Goal: Check status: Check status

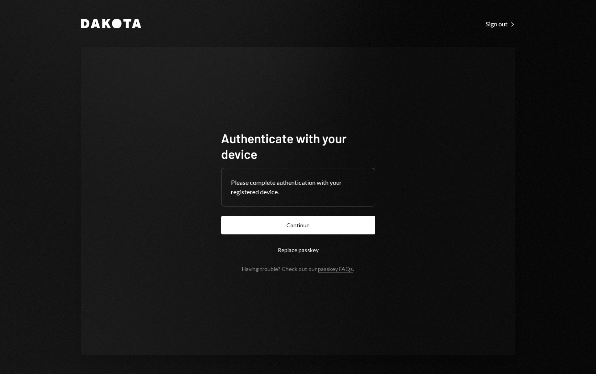
click at [252, 215] on form "Authenticate with your device Please complete authentication with your register…" at bounding box center [298, 201] width 154 height 142
click at [252, 229] on button "Continue" at bounding box center [298, 225] width 154 height 18
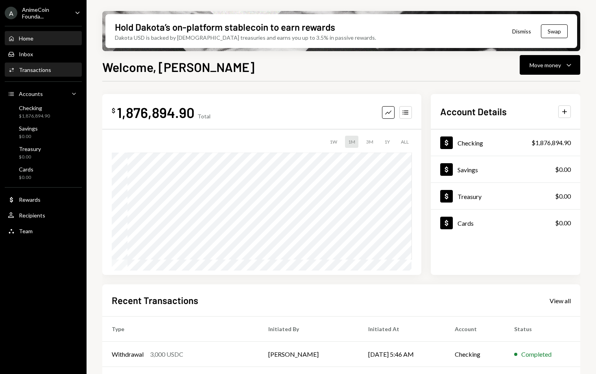
click at [45, 68] on div "Transactions" at bounding box center [35, 70] width 32 height 7
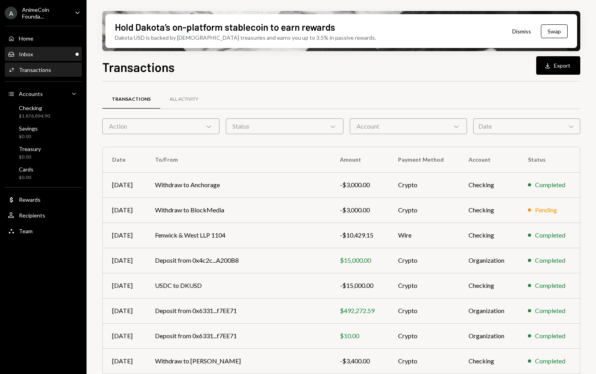
click at [51, 50] on div "Inbox Inbox" at bounding box center [43, 54] width 71 height 13
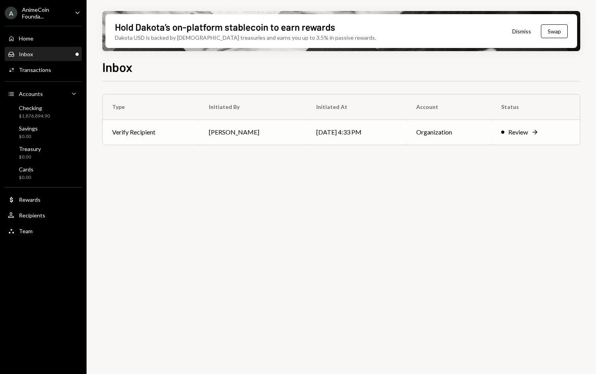
click at [262, 131] on td "[PERSON_NAME]" at bounding box center [254, 132] width 108 height 25
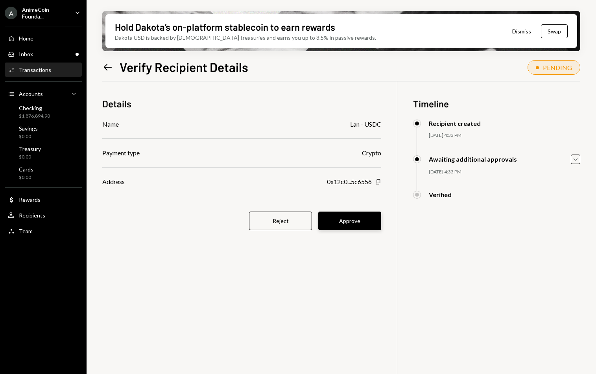
click at [365, 214] on button "Approve" at bounding box center [349, 221] width 63 height 18
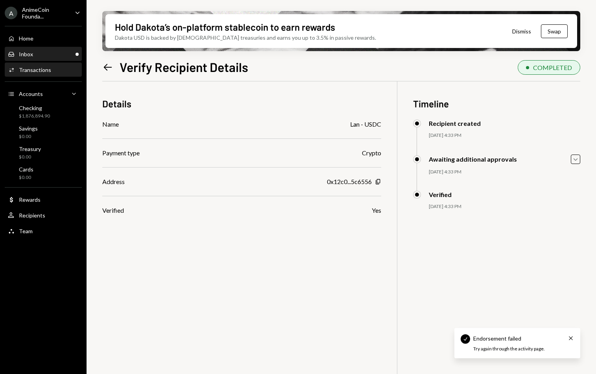
click at [54, 52] on div "Inbox Inbox" at bounding box center [43, 54] width 71 height 7
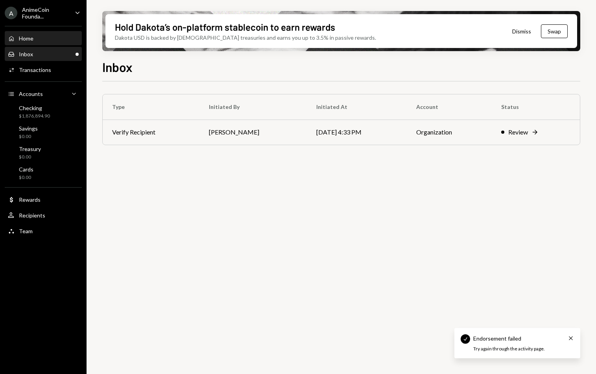
click at [54, 42] on div "Home Home" at bounding box center [43, 38] width 71 height 13
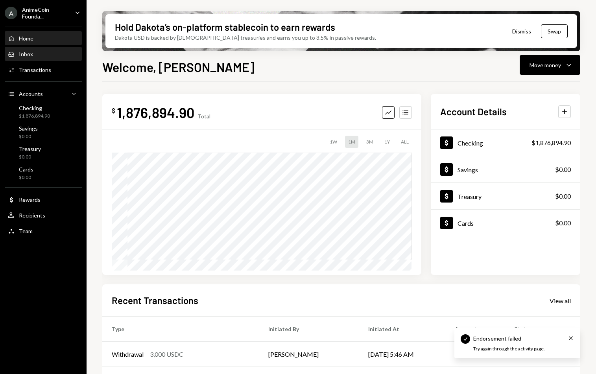
click at [54, 51] on div "Inbox Inbox" at bounding box center [43, 54] width 71 height 7
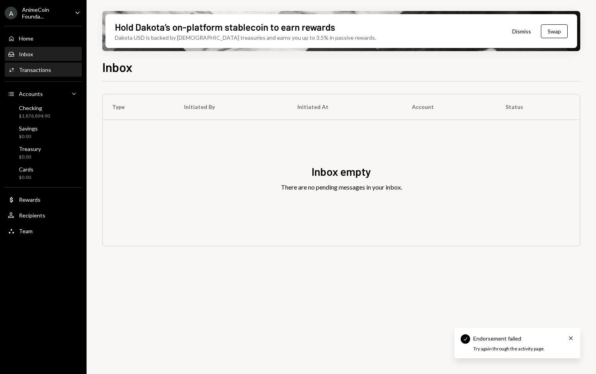
click at [57, 69] on div "Activities Transactions" at bounding box center [43, 70] width 71 height 7
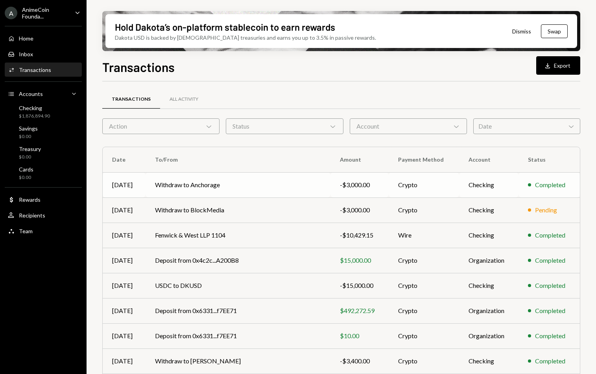
click at [194, 189] on td "Withdraw to Anchorage" at bounding box center [238, 184] width 185 height 25
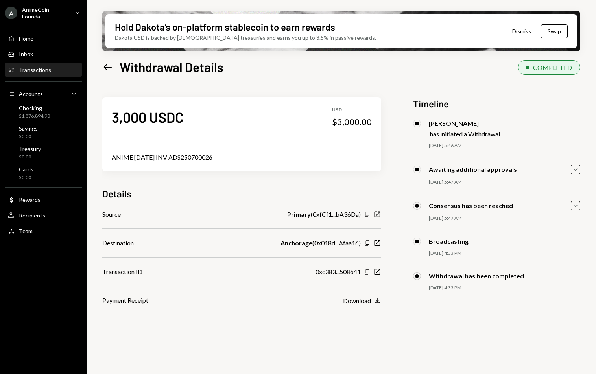
click at [197, 157] on div "ANIME [DATE] INV ADS250700026" at bounding box center [242, 157] width 260 height 9
click at [165, 157] on div "ANIME [DATE] INV ADS250700026" at bounding box center [242, 157] width 260 height 9
click at [23, 37] on div "Home" at bounding box center [26, 38] width 15 height 7
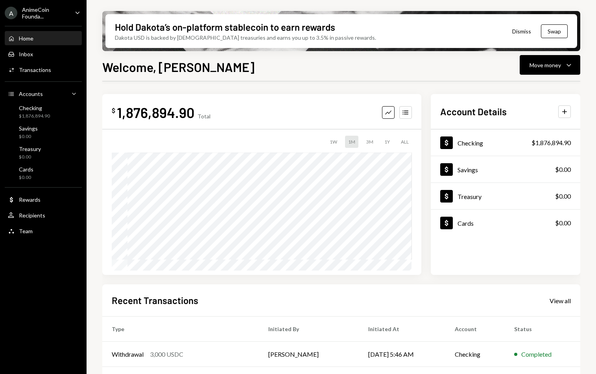
scroll to position [100, 0]
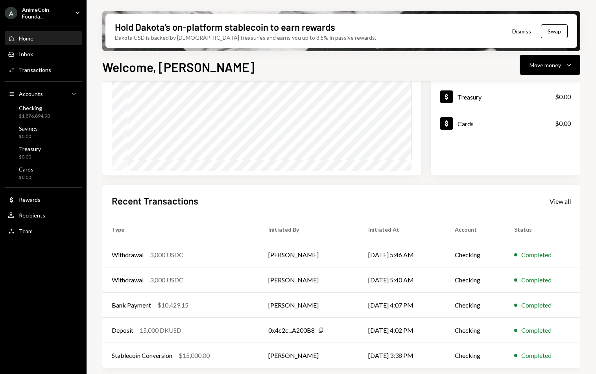
click at [561, 201] on div "View all" at bounding box center [560, 202] width 21 height 8
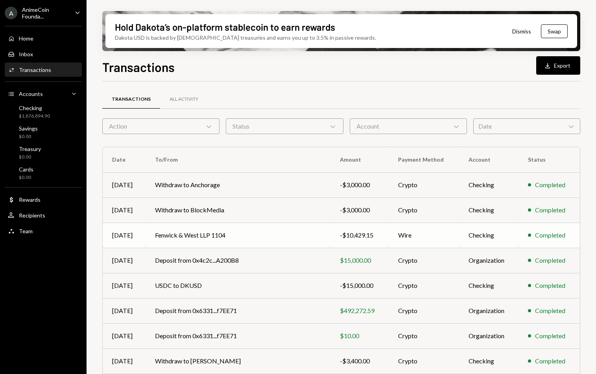
click at [220, 230] on td "Fenwick & West LLP 1104" at bounding box center [238, 235] width 185 height 25
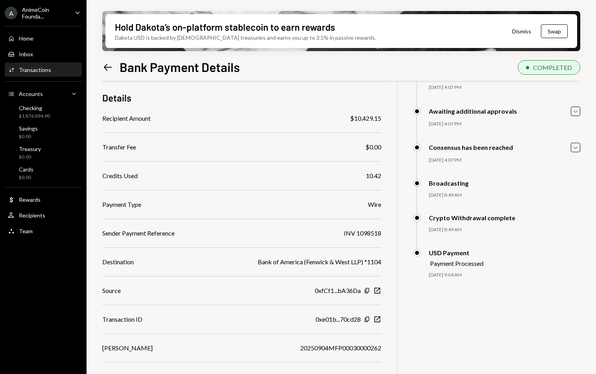
scroll to position [63, 0]
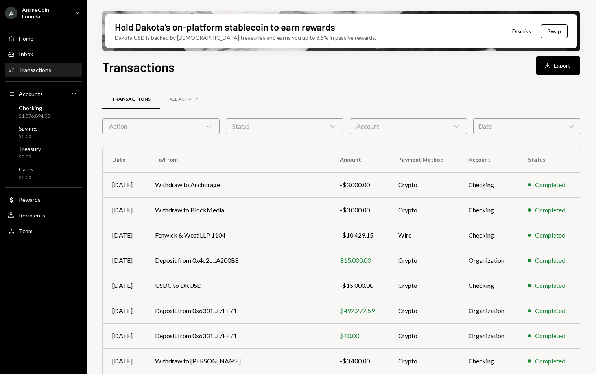
click at [376, 129] on div "Account Chevron Down" at bounding box center [408, 126] width 117 height 16
click at [320, 146] on div "Transactions All Activity Action Chevron Down Status Chevron Down Account Chevr…" at bounding box center [341, 275] width 478 height 363
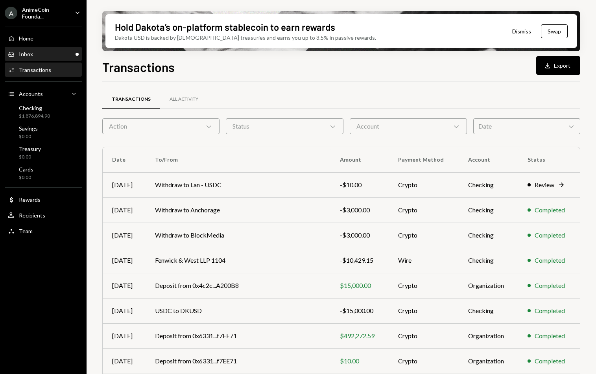
click at [46, 58] on div "Inbox Inbox" at bounding box center [43, 54] width 71 height 13
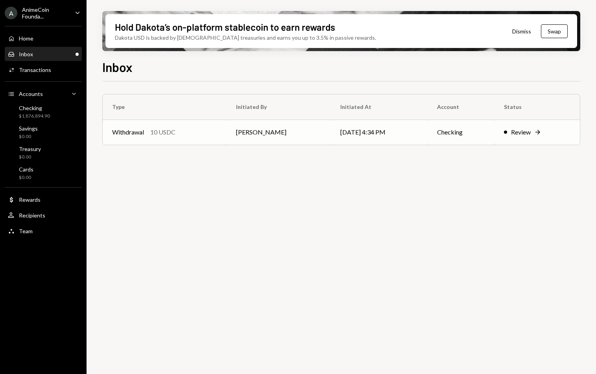
click at [175, 134] on div "10 USDC" at bounding box center [162, 132] width 25 height 9
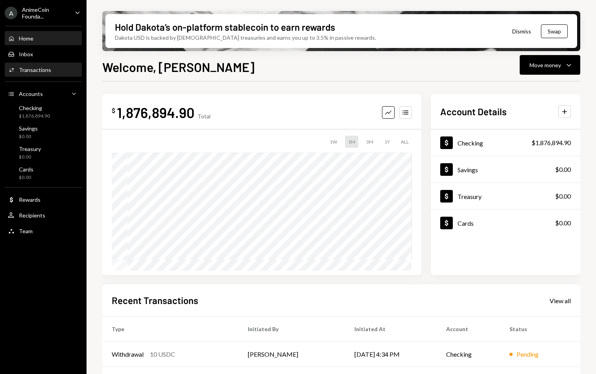
click at [41, 68] on div "Transactions" at bounding box center [35, 70] width 32 height 7
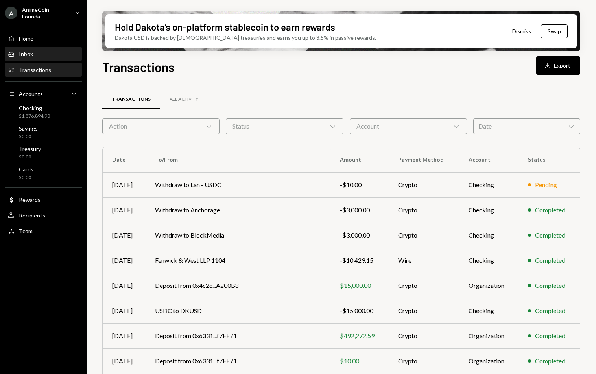
click at [45, 57] on div "Inbox Inbox" at bounding box center [43, 54] width 71 height 7
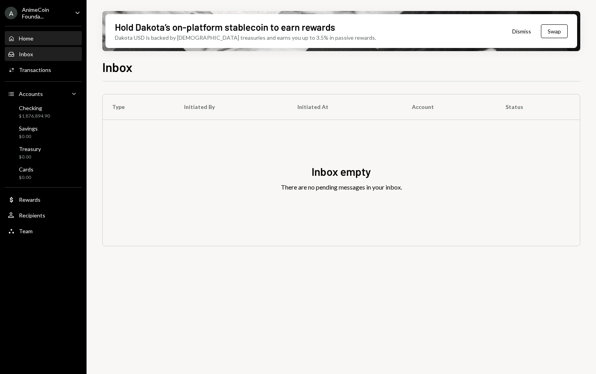
click at [45, 35] on div "Home Home" at bounding box center [43, 38] width 71 height 7
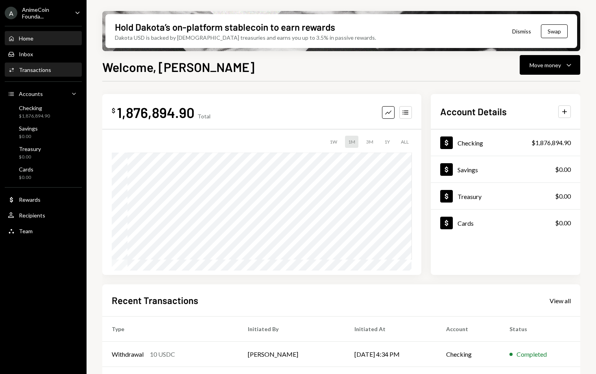
click at [46, 65] on div "Activities Transactions" at bounding box center [43, 69] width 71 height 13
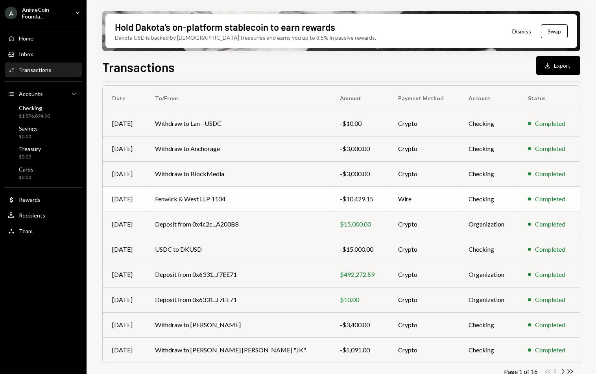
scroll to position [73, 0]
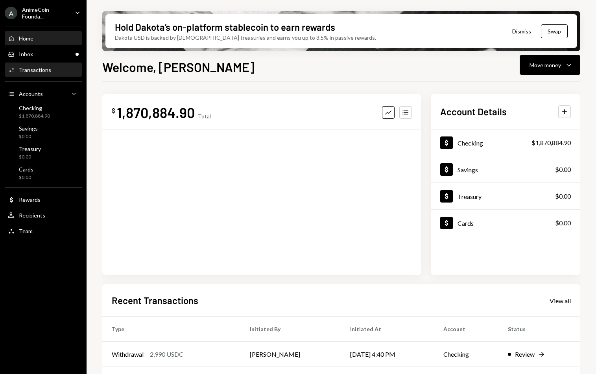
click at [54, 67] on div "Activities Transactions" at bounding box center [43, 70] width 71 height 7
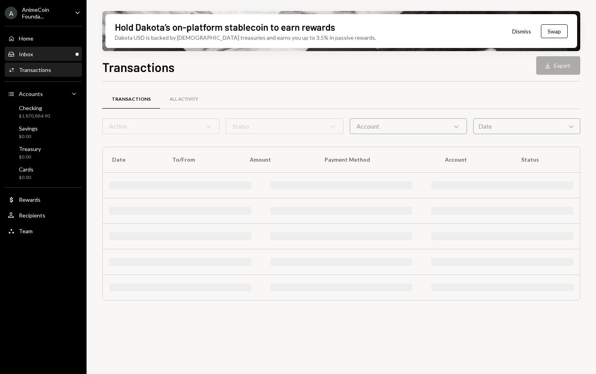
click at [54, 53] on div "Inbox Inbox" at bounding box center [43, 54] width 71 height 7
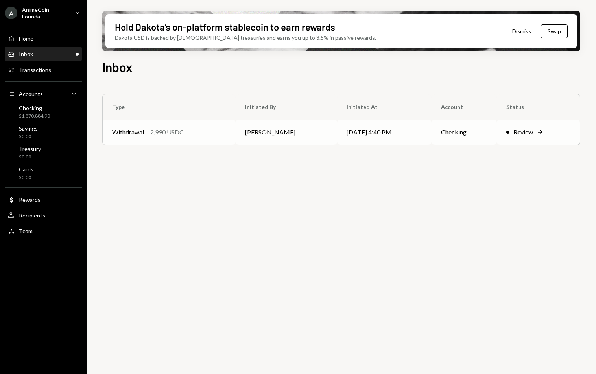
click at [363, 143] on td "09/08/25 4:40 PM" at bounding box center [384, 132] width 94 height 25
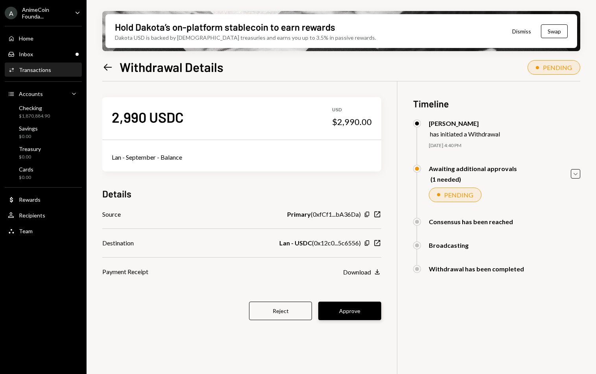
click at [361, 311] on button "Approve" at bounding box center [349, 311] width 63 height 18
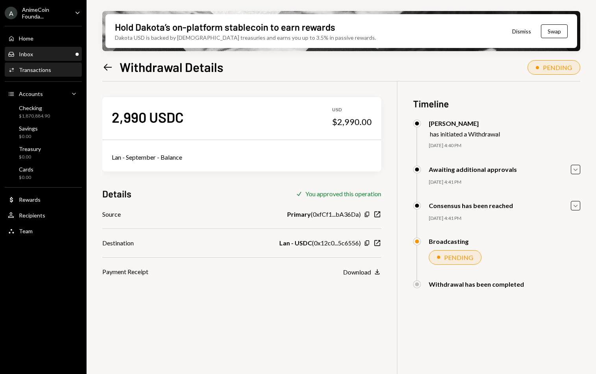
click at [49, 55] on div "Inbox Inbox" at bounding box center [43, 54] width 71 height 7
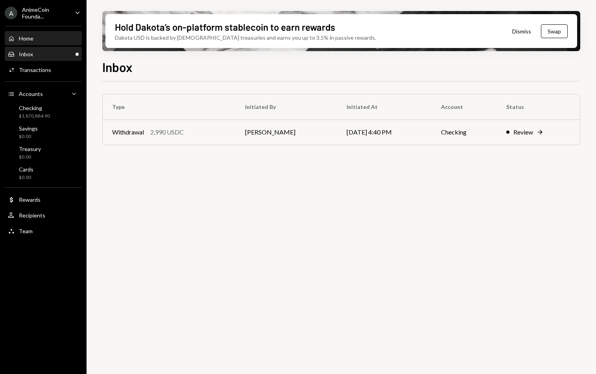
click at [48, 38] on div "Home Home" at bounding box center [43, 38] width 71 height 7
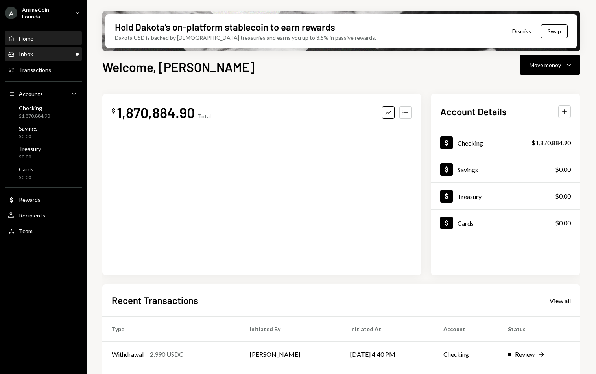
click at [47, 60] on div "Inbox Inbox" at bounding box center [43, 54] width 71 height 13
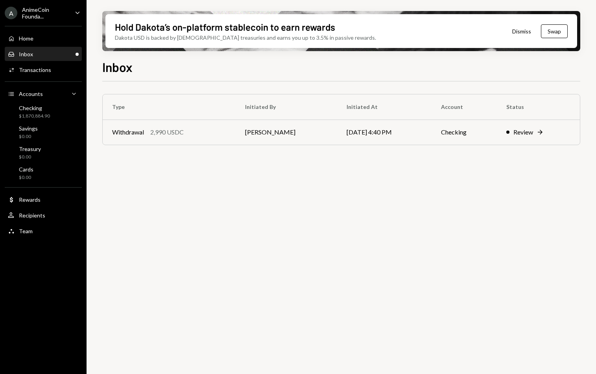
click at [538, 228] on div "Type Initiated By Initiated At Account Status Withdrawal 2,990 USDC Tyler Butts…" at bounding box center [341, 232] width 478 height 302
click at [31, 70] on div "Transactions" at bounding box center [35, 70] width 32 height 7
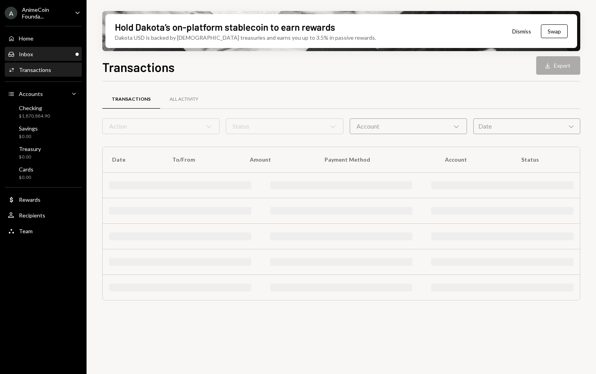
click at [38, 55] on div "Inbox Inbox" at bounding box center [43, 54] width 71 height 7
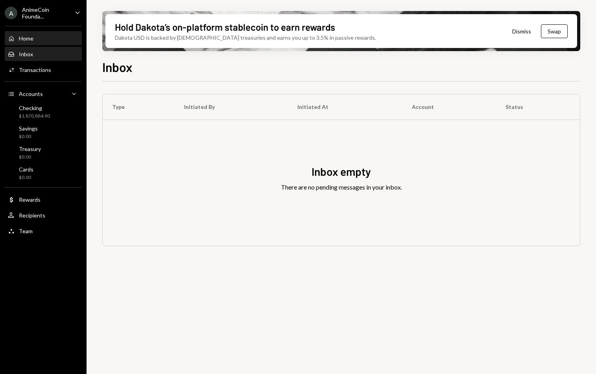
click at [42, 39] on div "Home Home" at bounding box center [43, 38] width 71 height 7
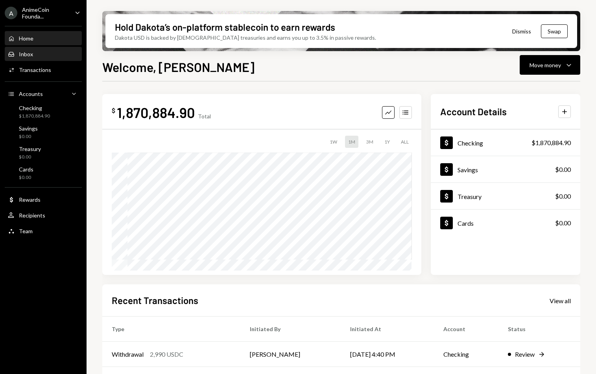
click at [41, 55] on div "Inbox Inbox" at bounding box center [43, 54] width 71 height 7
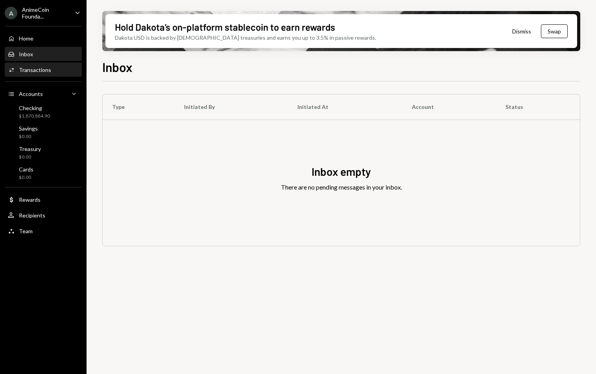
click at [39, 67] on div "Transactions" at bounding box center [35, 70] width 32 height 7
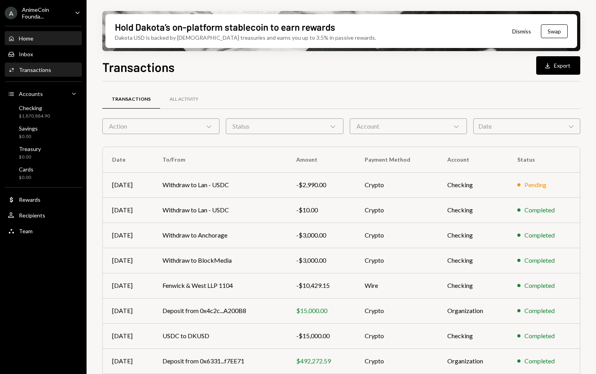
click at [56, 35] on div "Home Home" at bounding box center [43, 38] width 71 height 7
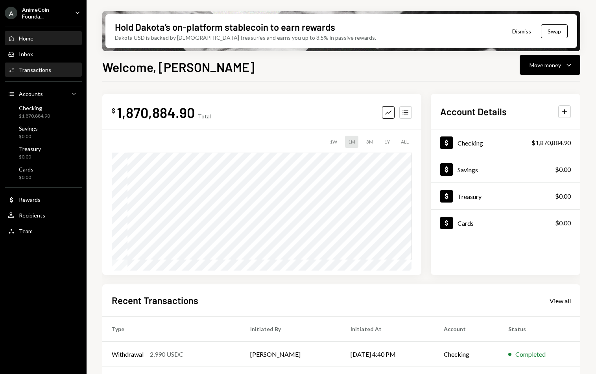
click at [63, 65] on div "Activities Transactions" at bounding box center [43, 69] width 71 height 13
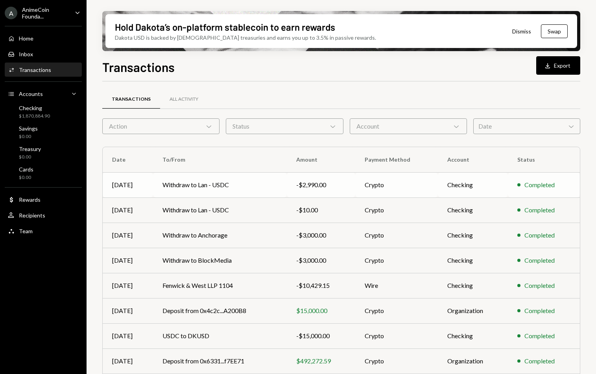
click at [355, 179] on td "-$2,990.00" at bounding box center [321, 184] width 68 height 25
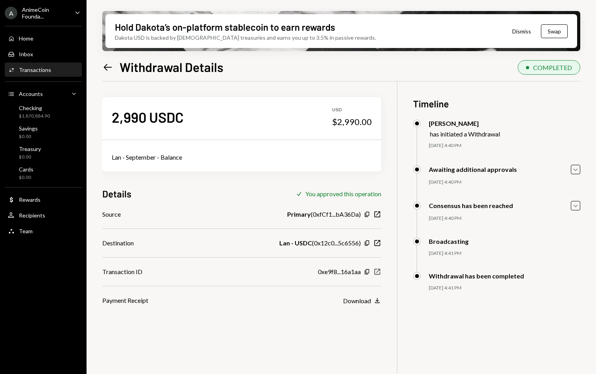
click at [379, 272] on icon "New Window" at bounding box center [378, 272] width 8 height 8
click at [48, 32] on div "Home Home" at bounding box center [43, 38] width 71 height 13
